Goal: Task Accomplishment & Management: Manage account settings

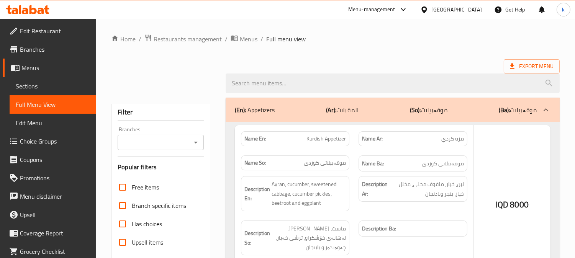
click at [51, 15] on div at bounding box center [287, 129] width 575 height 258
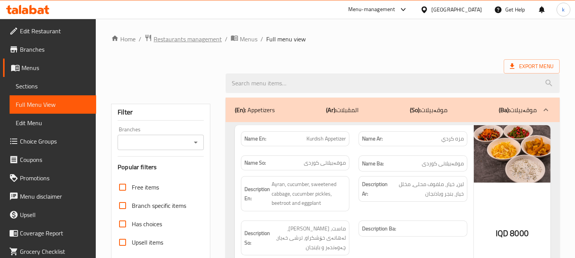
drag, startPoint x: 168, startPoint y: 30, endPoint x: 178, endPoint y: 38, distance: 12.6
click at [179, 39] on span "Restaurants management" at bounding box center [188, 38] width 68 height 9
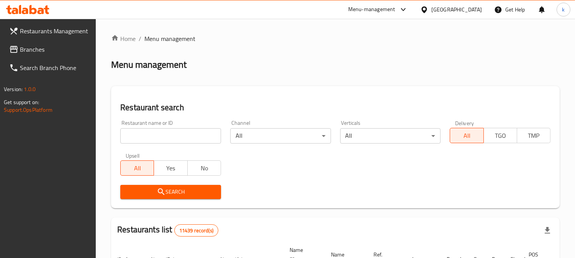
click at [175, 127] on div "Restaurant name or ID Restaurant name or ID" at bounding box center [170, 131] width 101 height 23
click at [152, 138] on input "search" at bounding box center [170, 135] width 101 height 15
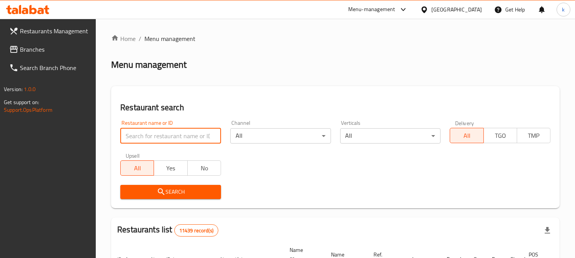
paste input "Wowly Fast Food"
type input "Wowly Fast Food"
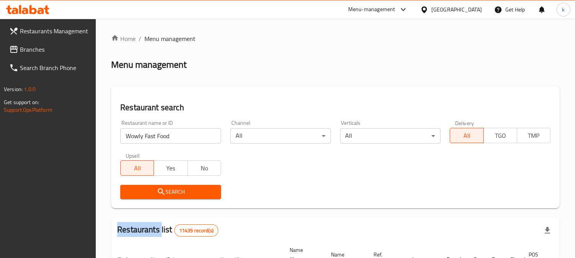
click at [159, 183] on div "Search" at bounding box center [171, 191] width 110 height 23
click at [168, 200] on div "Search" at bounding box center [171, 191] width 110 height 23
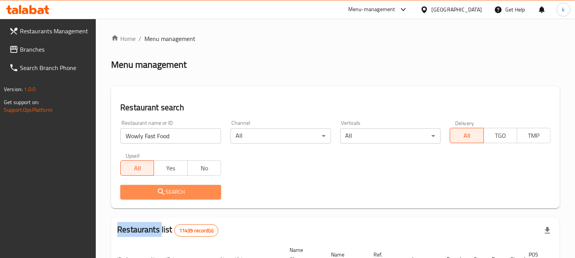
click at [200, 191] on span "Search" at bounding box center [170, 192] width 88 height 10
click at [200, 191] on div at bounding box center [287, 129] width 575 height 258
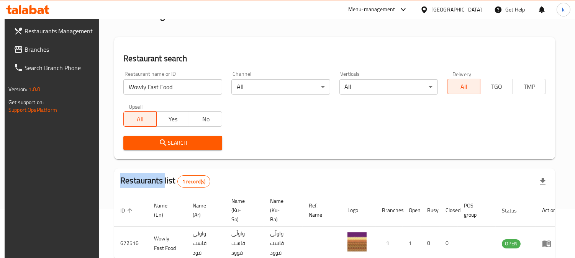
scroll to position [93, 0]
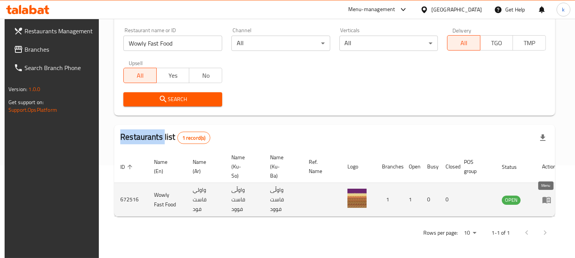
click at [547, 200] on icon "enhanced table" at bounding box center [548, 200] width 3 height 3
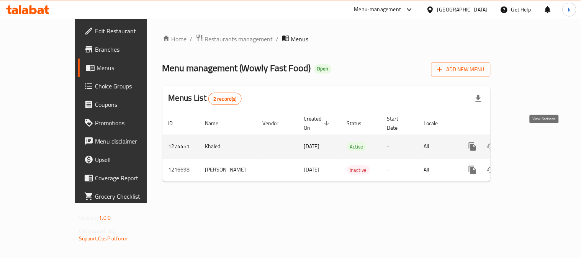
click at [532, 142] on icon "enhanced table" at bounding box center [527, 146] width 9 height 9
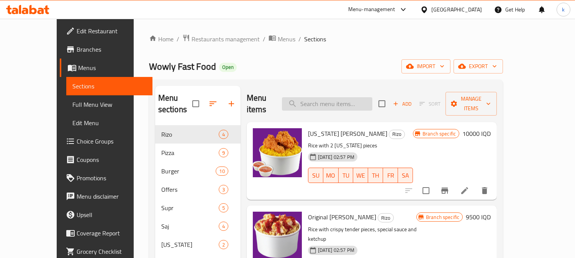
click at [338, 97] on input "search" at bounding box center [327, 103] width 90 height 13
paste input "Classic Zinger"
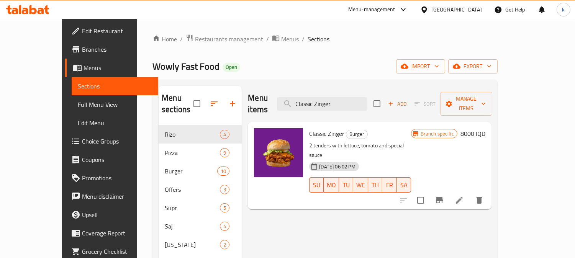
type input "Classic Zinger"
click at [444, 196] on icon "Branch-specific-item" at bounding box center [439, 200] width 9 height 9
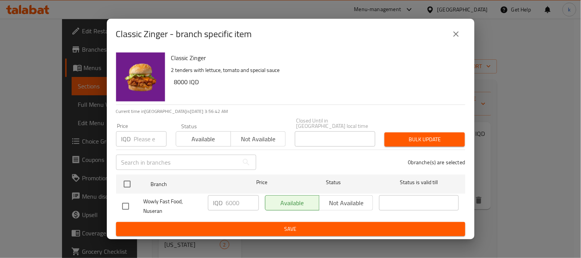
click at [456, 41] on button "close" at bounding box center [456, 34] width 18 height 18
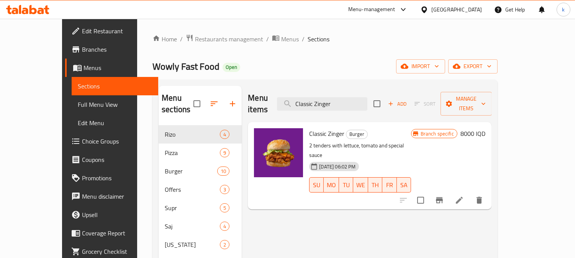
click at [485, 128] on h6 "8000 IQD" at bounding box center [472, 133] width 25 height 11
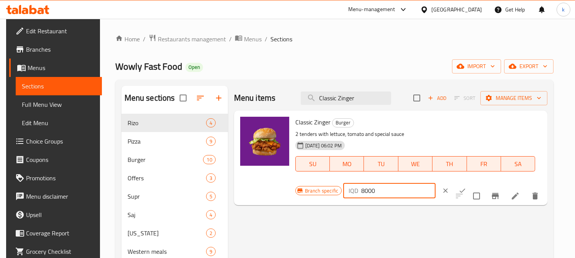
drag, startPoint x: 361, startPoint y: 188, endPoint x: 352, endPoint y: 189, distance: 8.6
click at [352, 189] on div "IQD 8000 ​" at bounding box center [389, 190] width 92 height 15
type input "6000"
click at [458, 187] on icon "ok" at bounding box center [462, 191] width 8 height 8
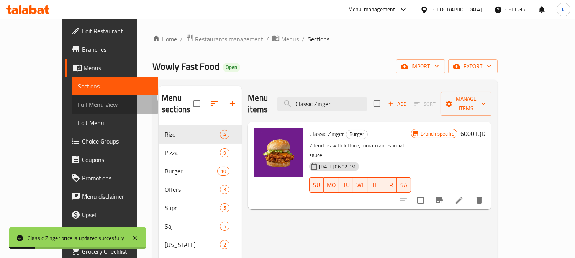
click at [78, 107] on span "Full Menu View" at bounding box center [115, 104] width 74 height 9
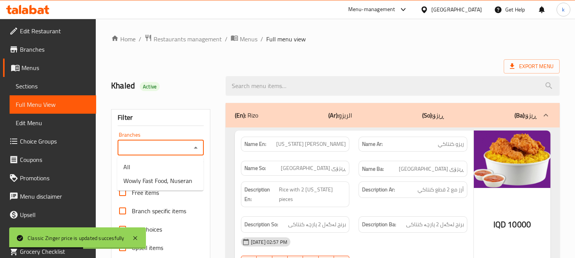
click at [159, 148] on input "Branches" at bounding box center [154, 147] width 69 height 11
click at [155, 174] on li "Wowly Fast Food, Nuseran" at bounding box center [160, 181] width 86 height 14
type input "Wowly Fast Food, Nuseran"
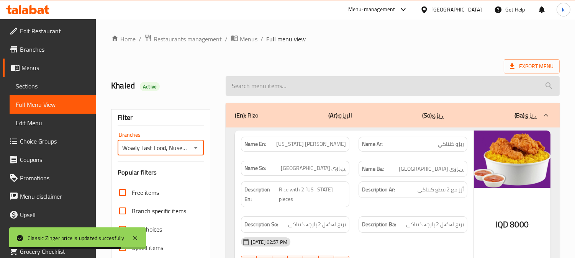
click at [283, 85] on input "search" at bounding box center [392, 86] width 334 height 20
paste input "Classic Zinger"
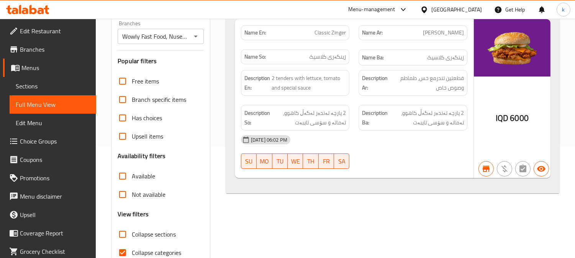
scroll to position [142, 0]
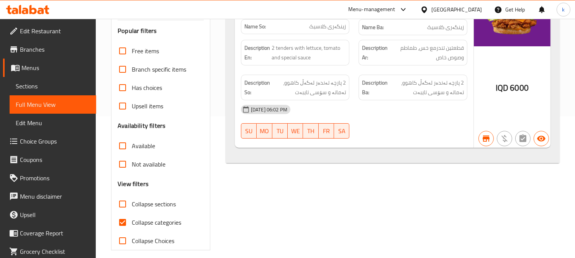
type input "Classic Zinger"
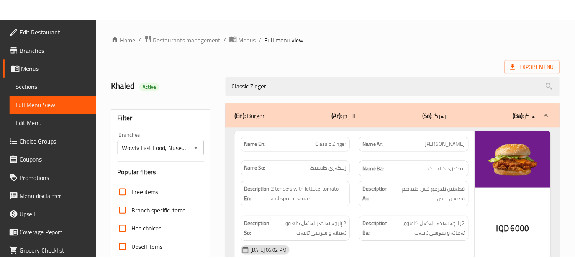
scroll to position [149, 0]
